Goal: Find specific page/section: Find specific page/section

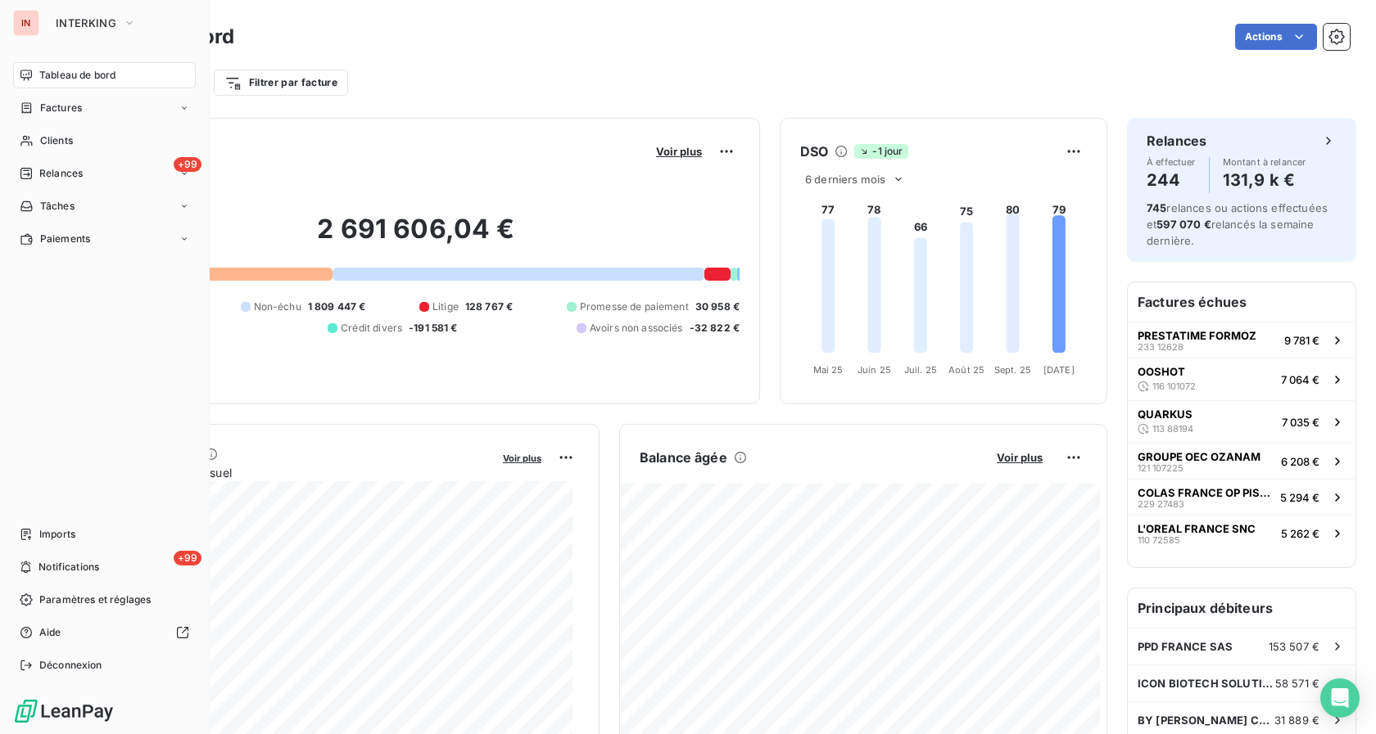
click at [63, 75] on span "Tableau de bord" at bounding box center [77, 75] width 76 height 15
click at [61, 137] on span "Clients" at bounding box center [56, 140] width 33 height 15
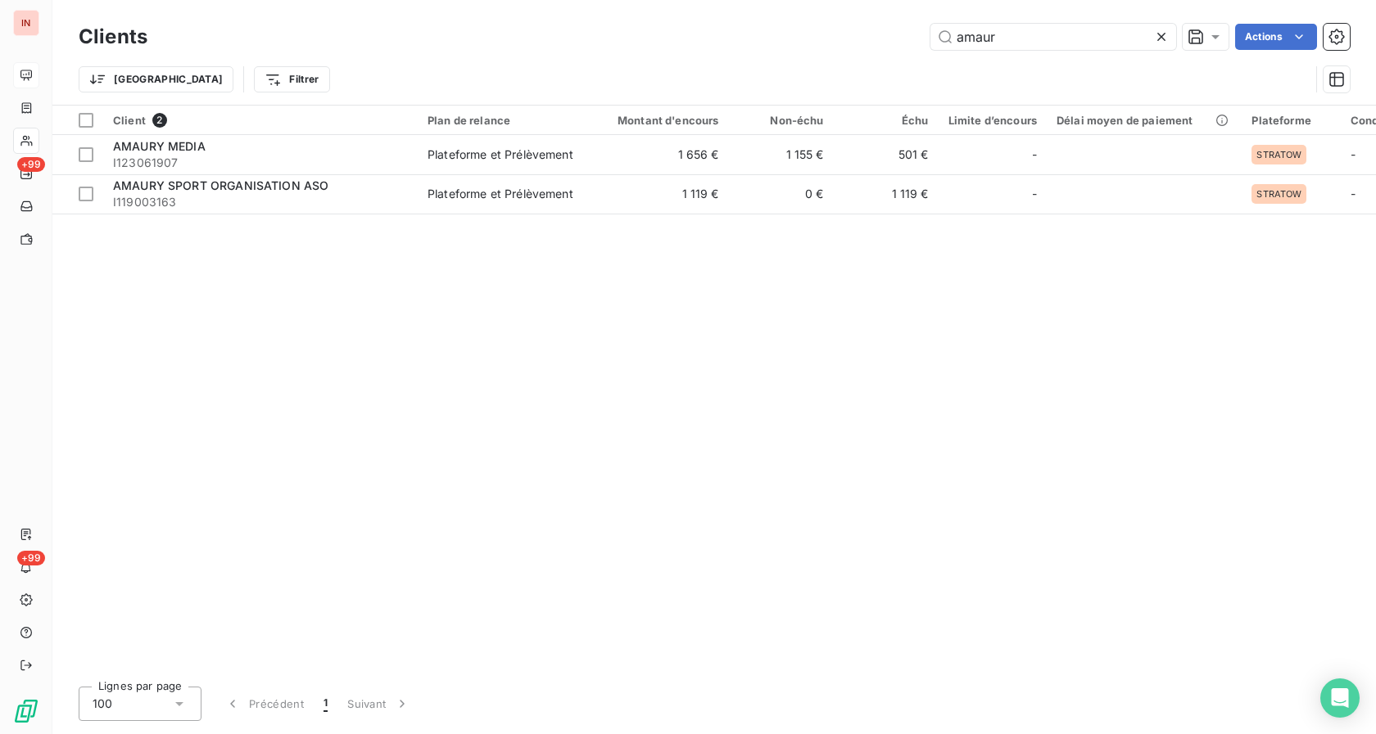
drag, startPoint x: 1057, startPoint y: 31, endPoint x: 891, endPoint y: 31, distance: 166.2
click at [930, 31] on input "amaur" at bounding box center [1053, 37] width 246 height 26
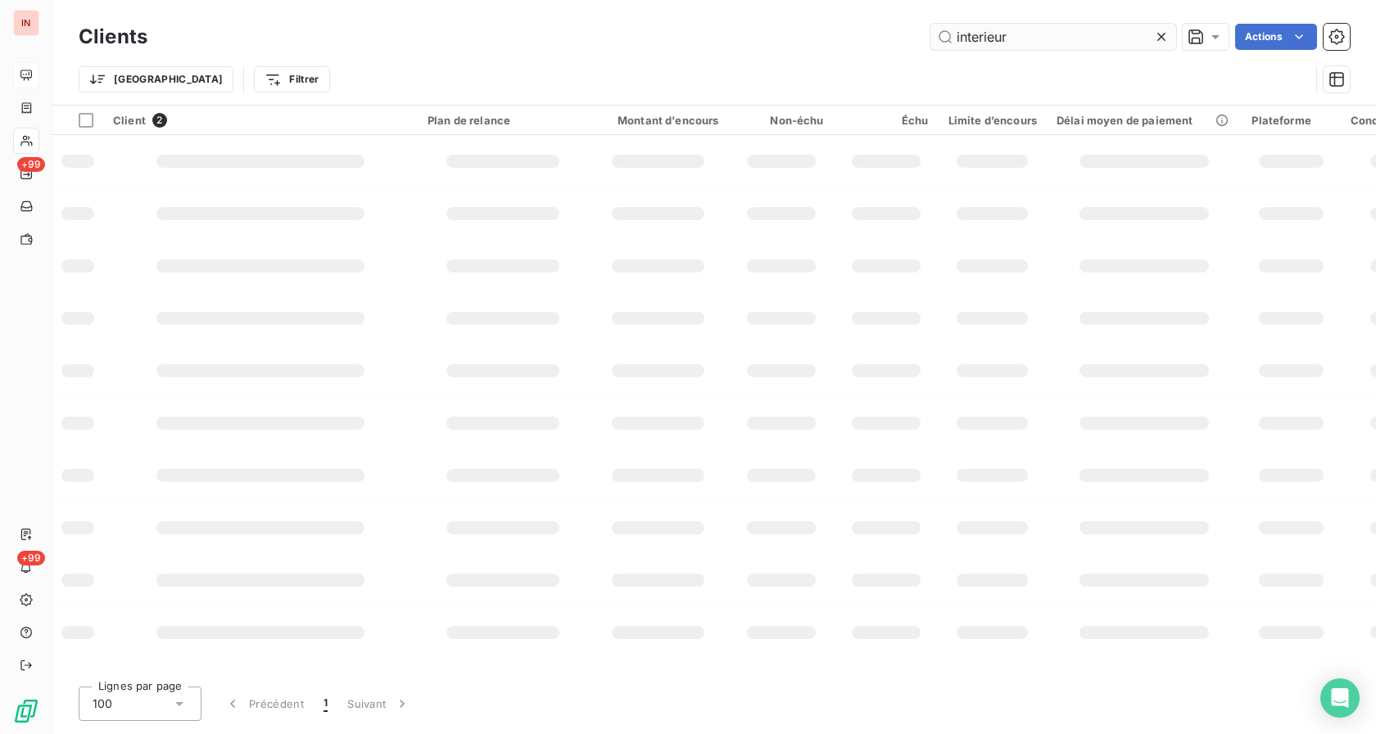
drag, startPoint x: 990, startPoint y: 38, endPoint x: 874, endPoint y: 37, distance: 116.3
click at [930, 37] on input "interieur" at bounding box center [1053, 37] width 246 height 26
type input "38009253"
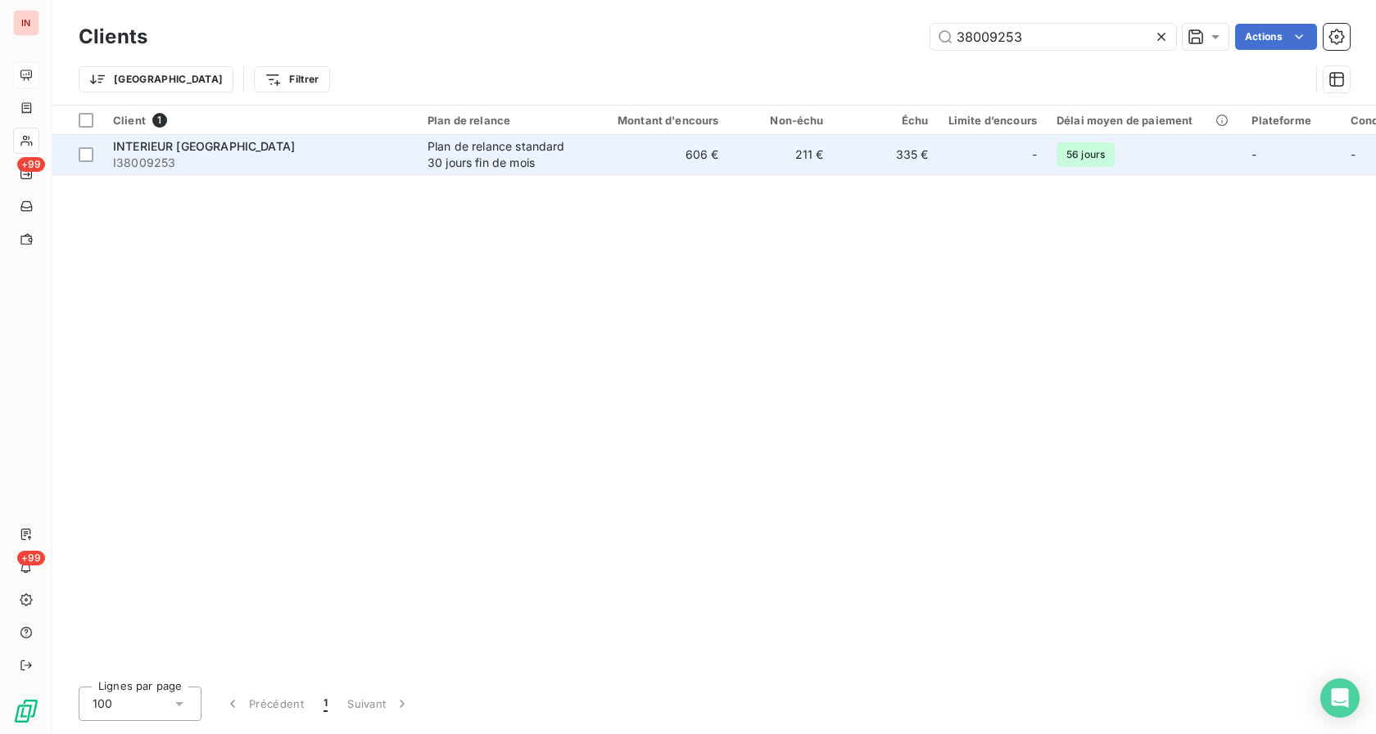
click at [804, 166] on td "211 €" at bounding box center [781, 154] width 105 height 39
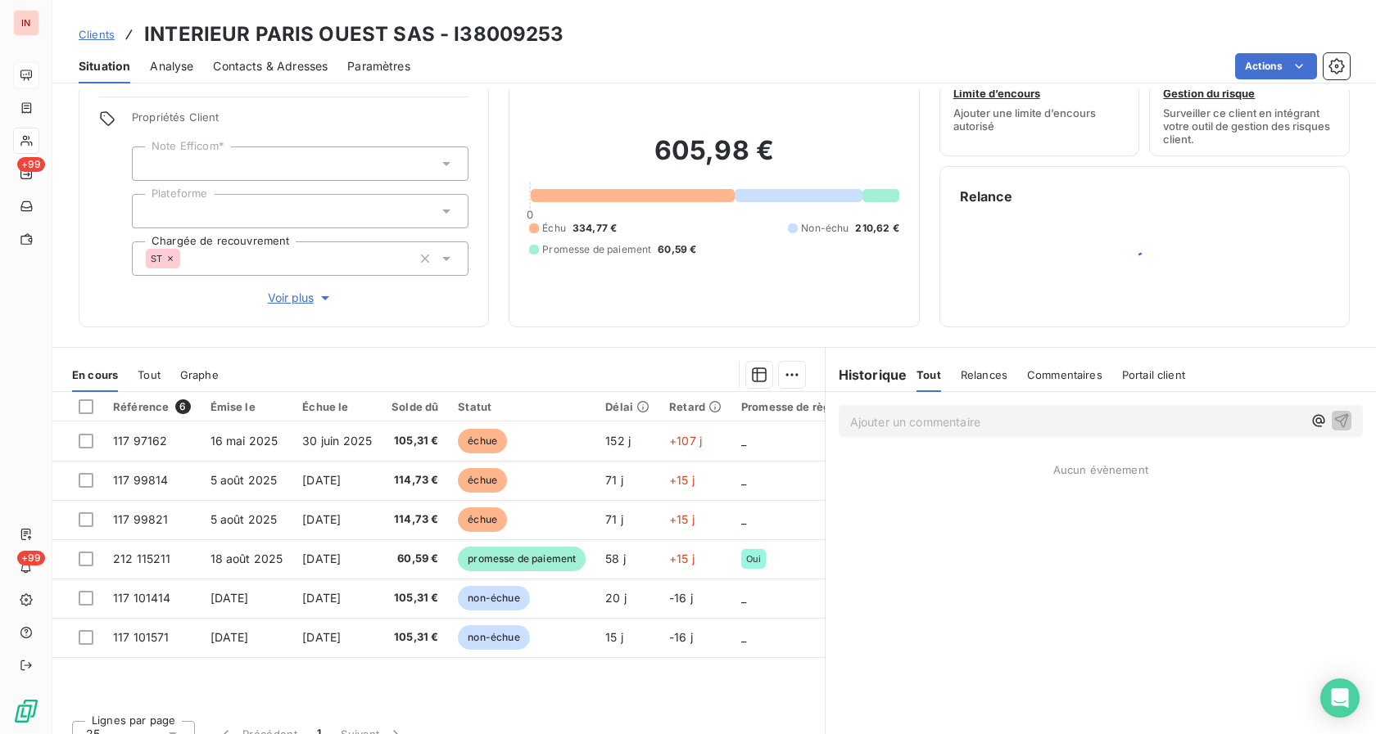
scroll to position [79, 0]
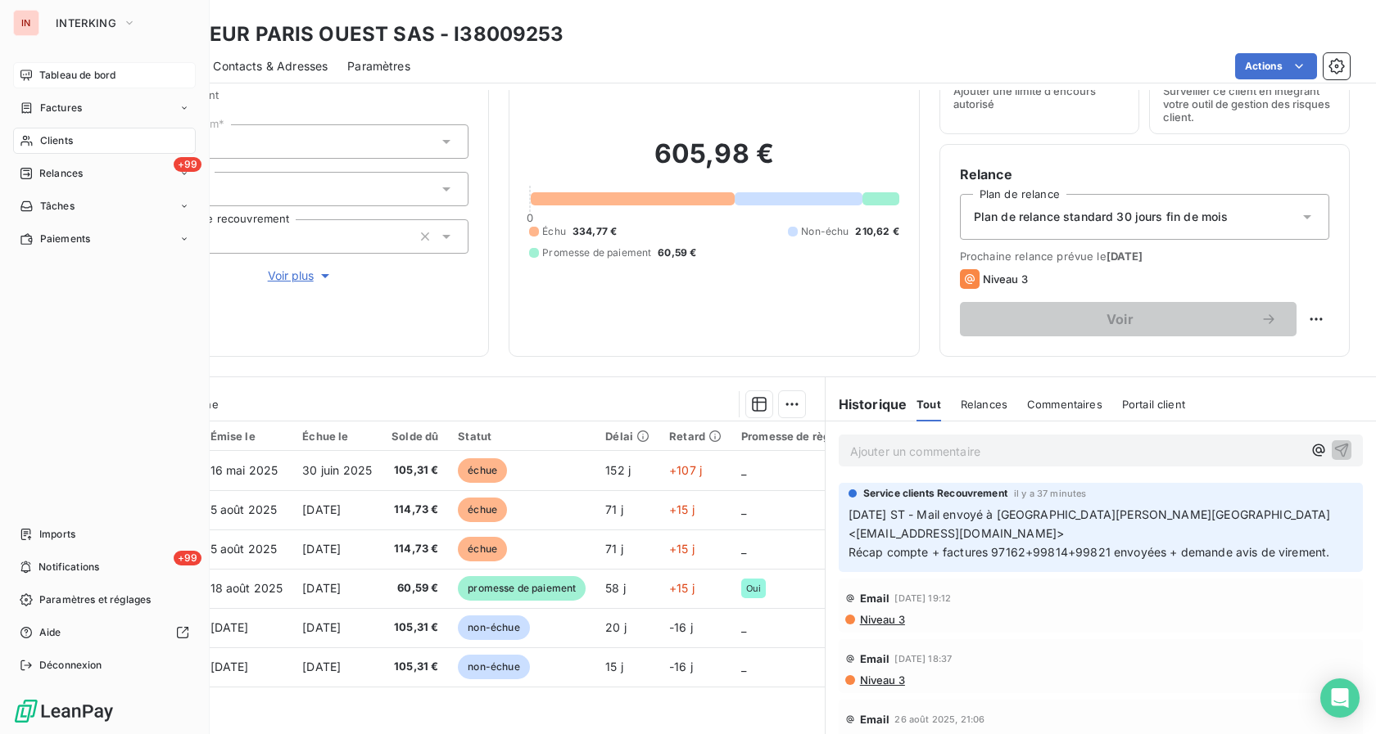
click at [46, 138] on span "Clients" at bounding box center [56, 140] width 33 height 15
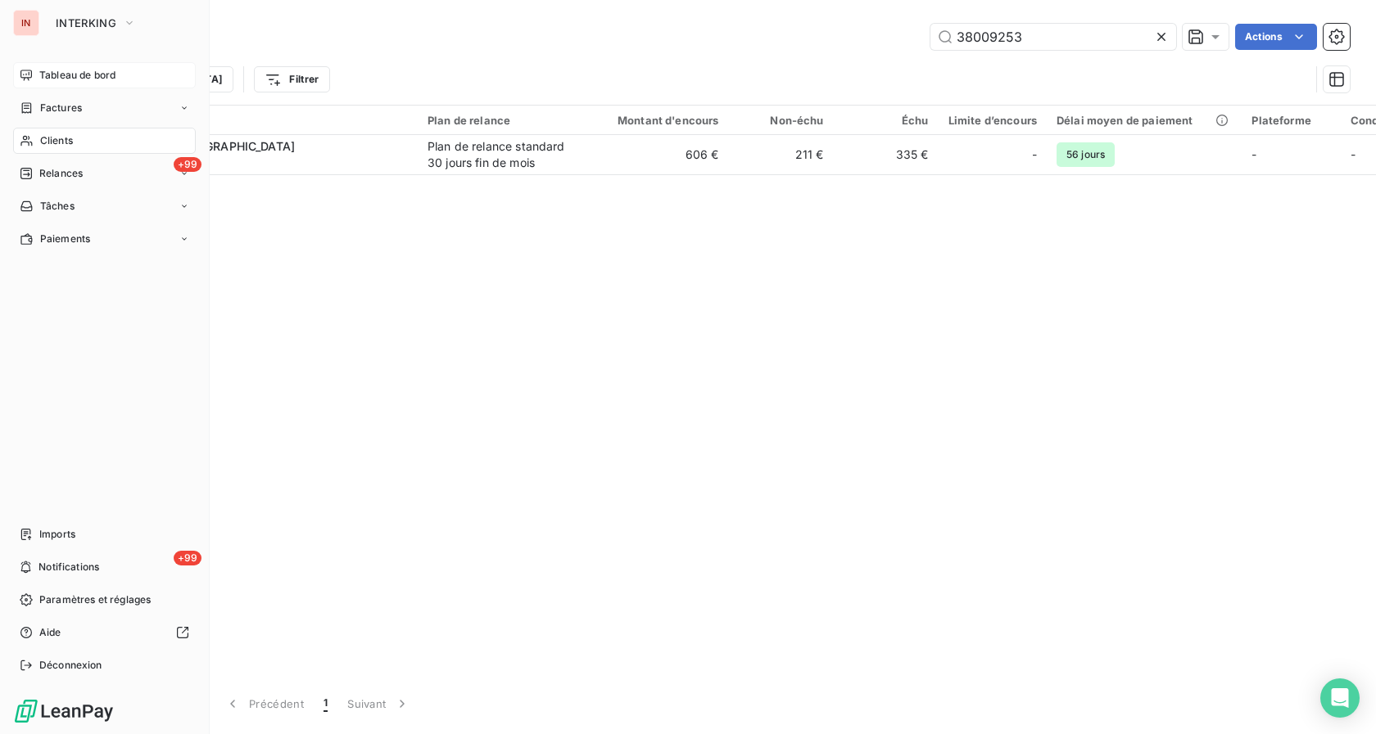
click at [56, 79] on span "Tableau de bord" at bounding box center [77, 75] width 76 height 15
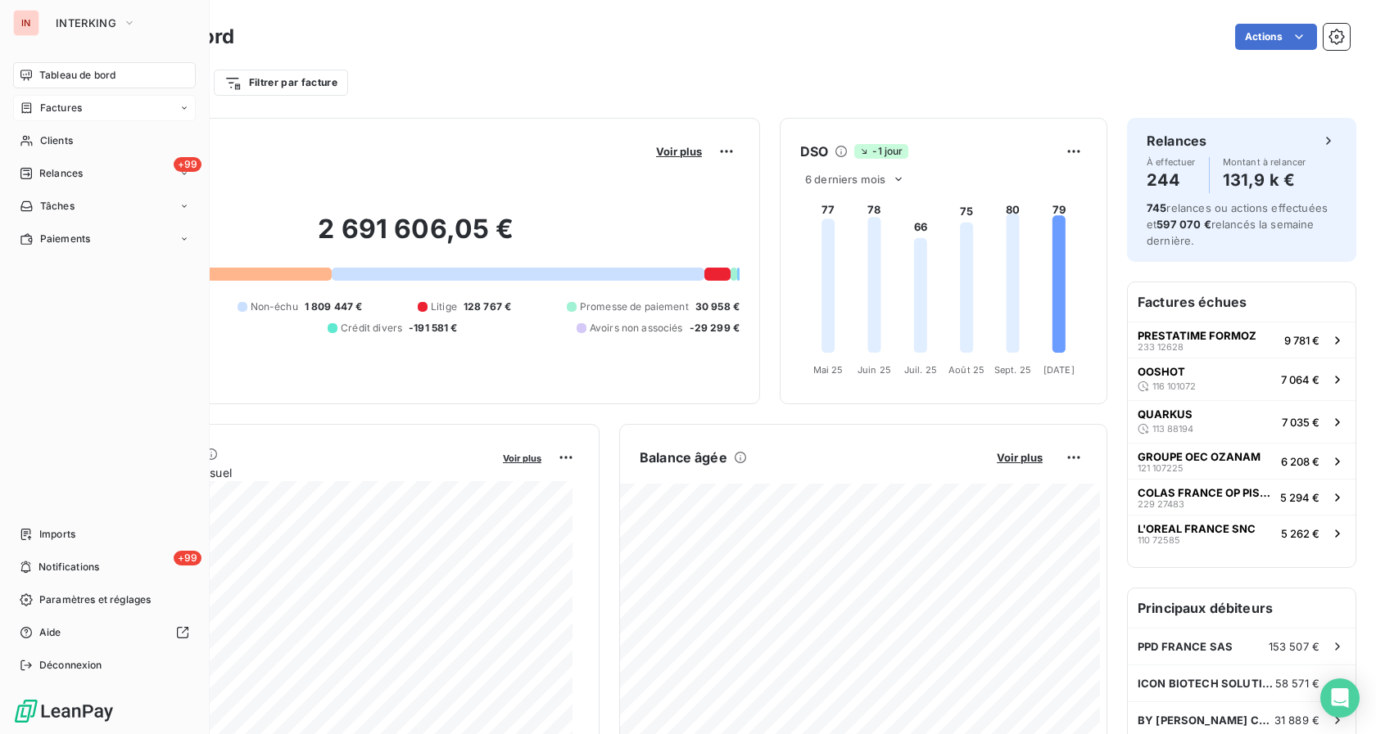
click at [47, 111] on span "Factures" at bounding box center [61, 108] width 42 height 15
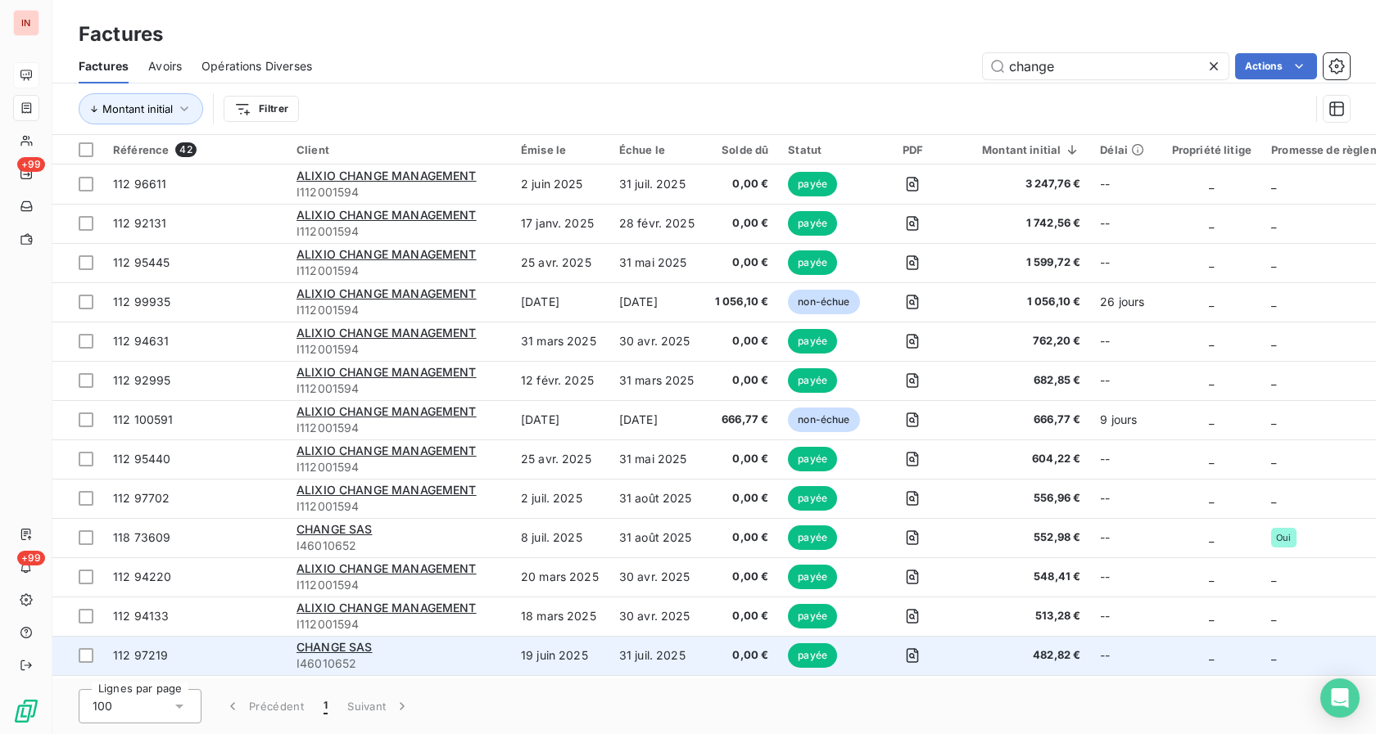
type input "change"
click at [540, 652] on td "19 juin 2025" at bounding box center [560, 655] width 98 height 39
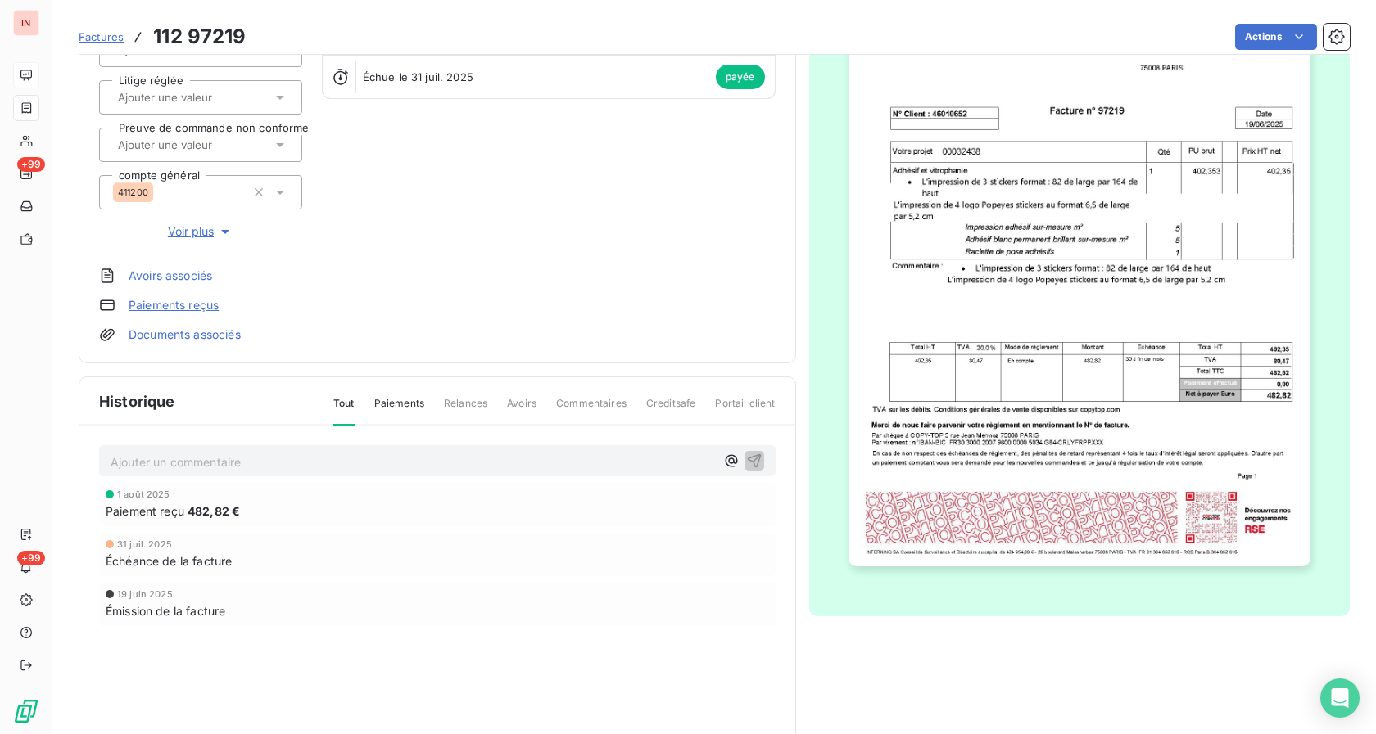
scroll to position [251, 0]
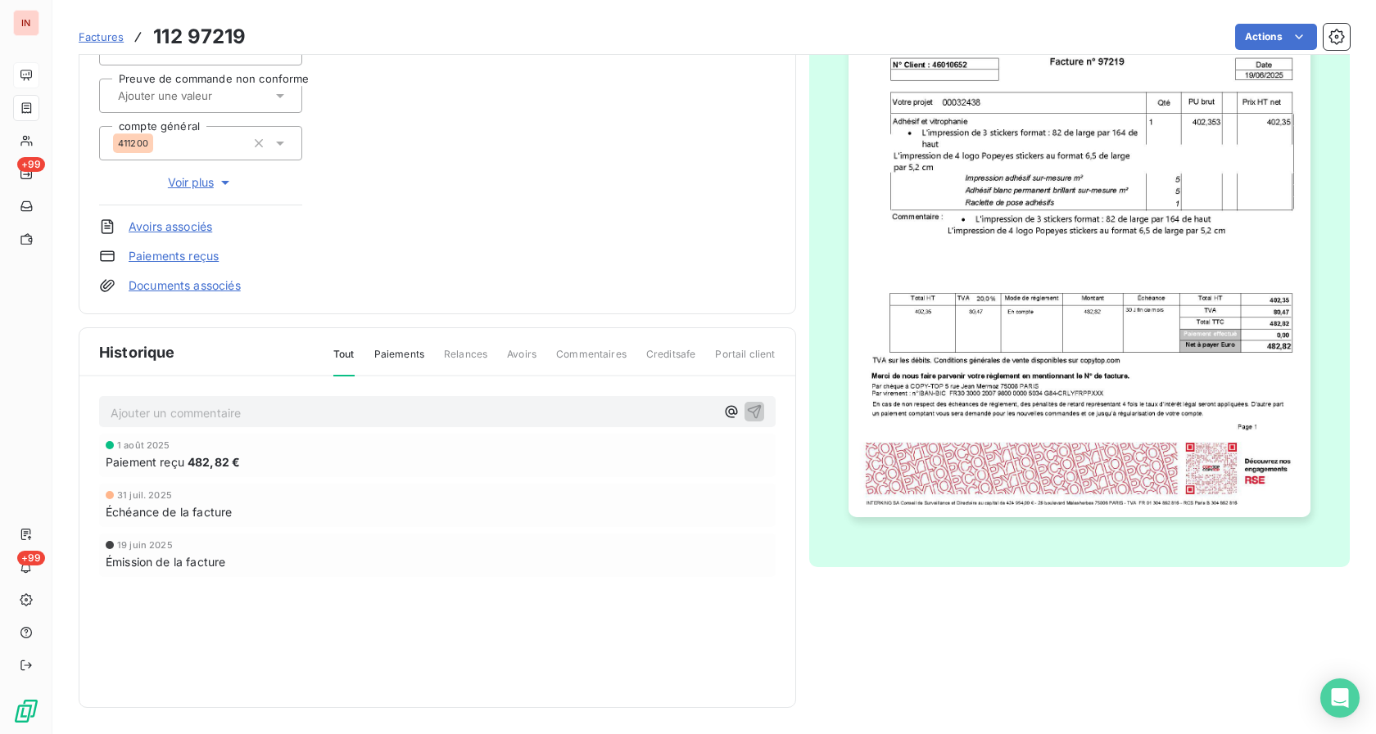
click at [333, 358] on span "Tout" at bounding box center [343, 361] width 21 height 29
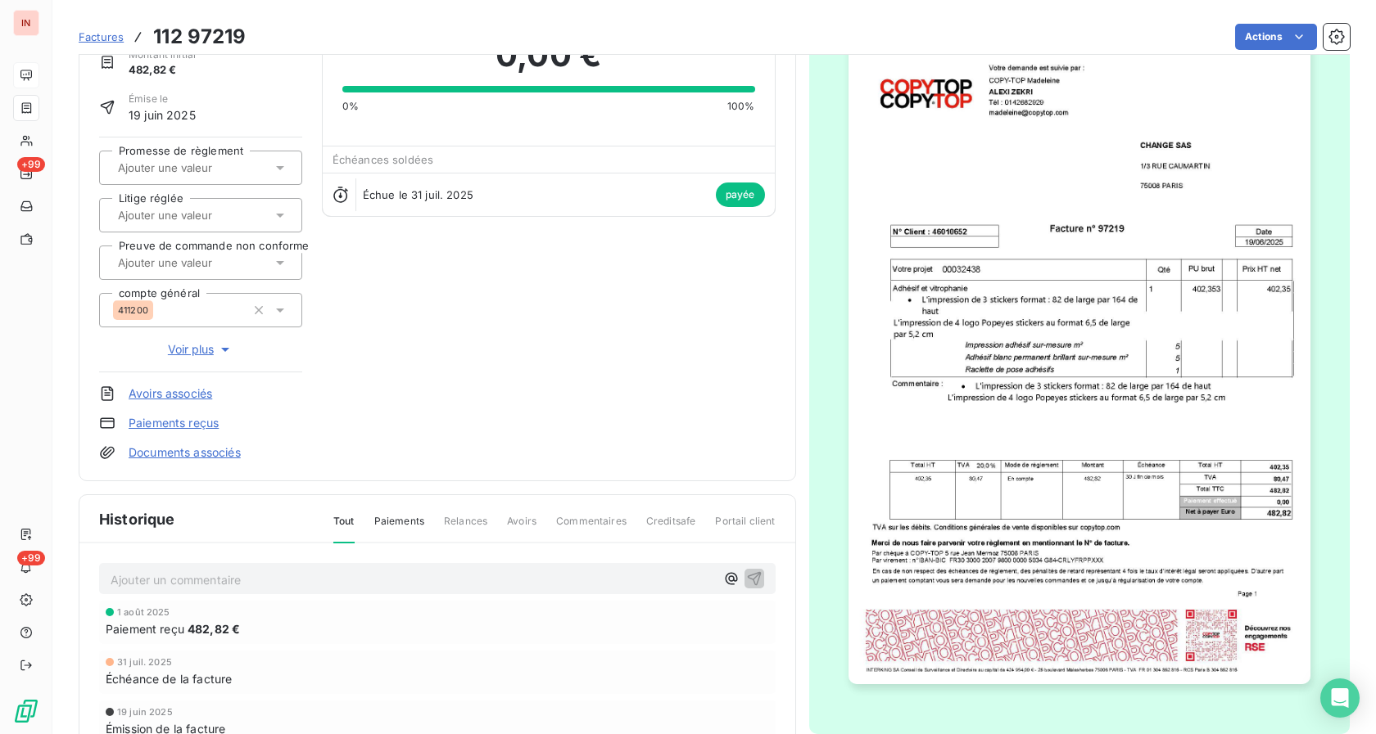
scroll to position [167, 0]
